Goal: Transaction & Acquisition: Obtain resource

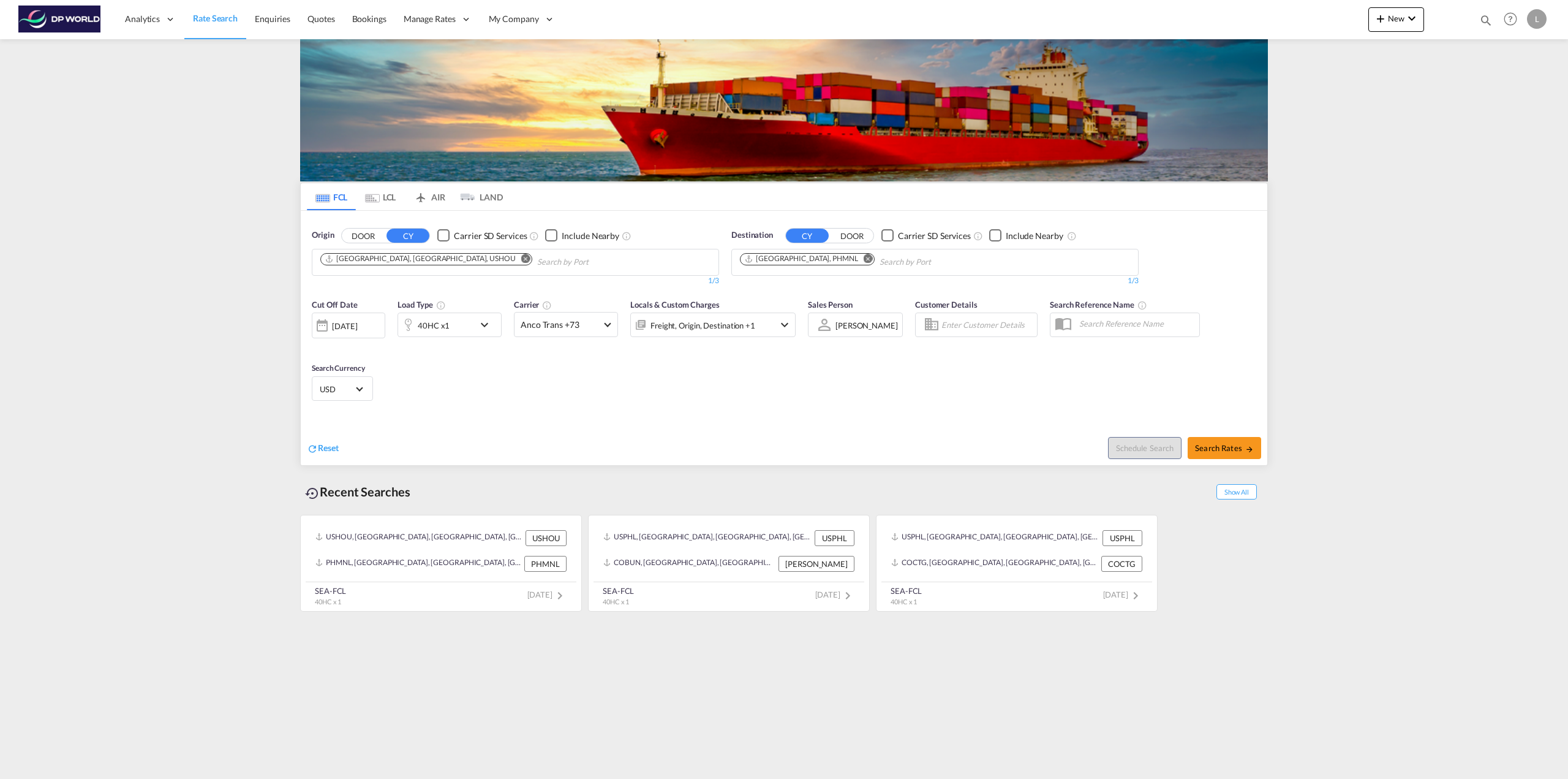
click at [863, 256] on md-icon "Remove" at bounding box center [868, 258] width 9 height 9
type input "taichu"
click at [795, 283] on div "Taichu ng [GEOGRAPHIC_DATA], [GEOGRAPHIC_DATA] TWTXG" at bounding box center [835, 293] width 233 height 42
click at [1216, 448] on span "Search Rates" at bounding box center [1224, 448] width 59 height 10
type input "USHOU to TWTXG / [DATE]"
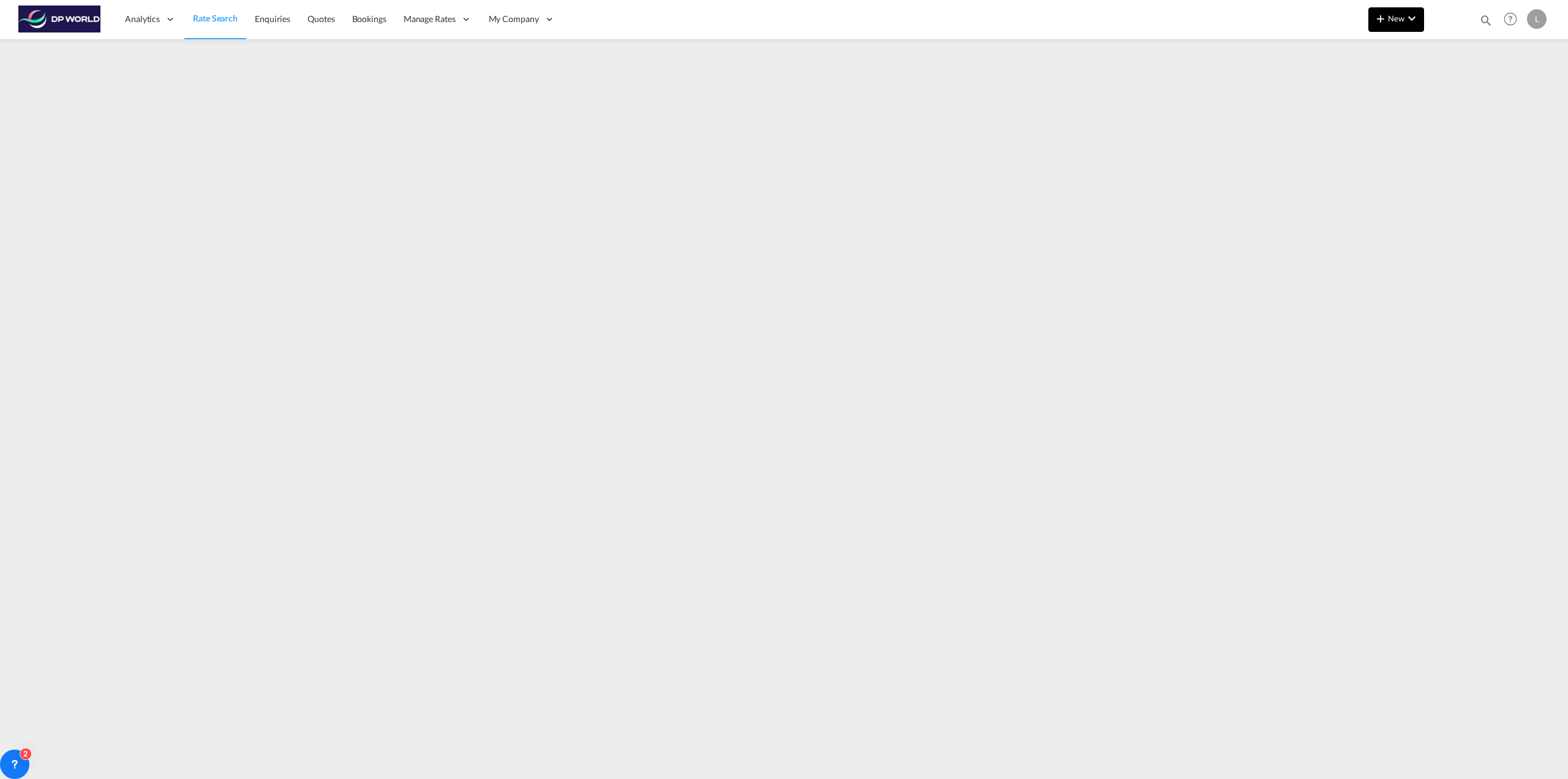
click at [1391, 14] on span "New" at bounding box center [1396, 19] width 46 height 10
click at [1452, 87] on span "Ratesheet" at bounding box center [1447, 92] width 14 height 25
